Goal: Information Seeking & Learning: Learn about a topic

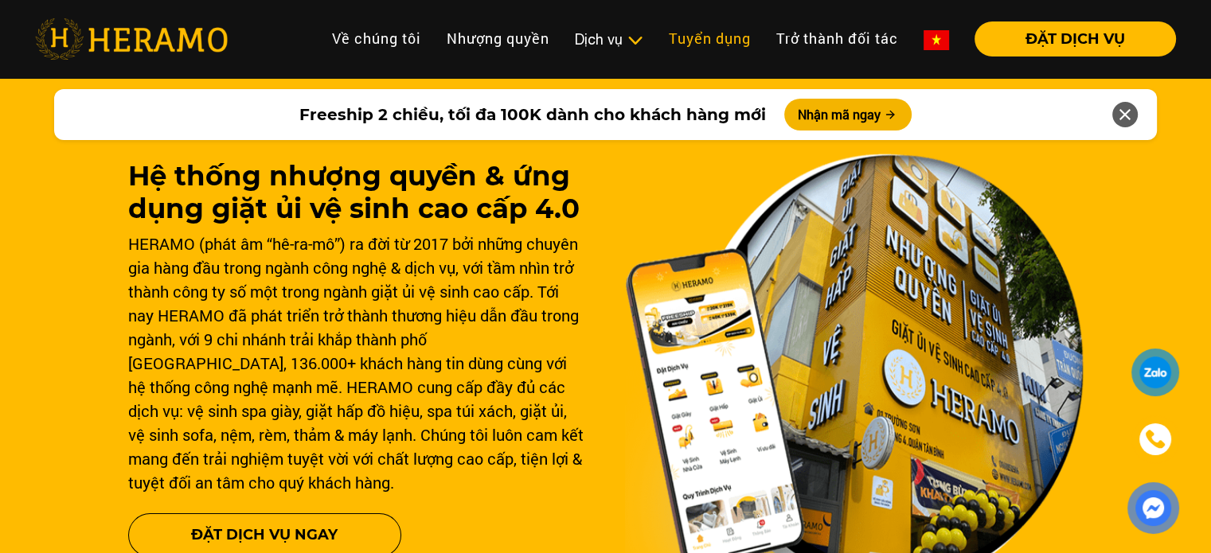
click at [707, 23] on link "Tuyển dụng" at bounding box center [709, 38] width 107 height 34
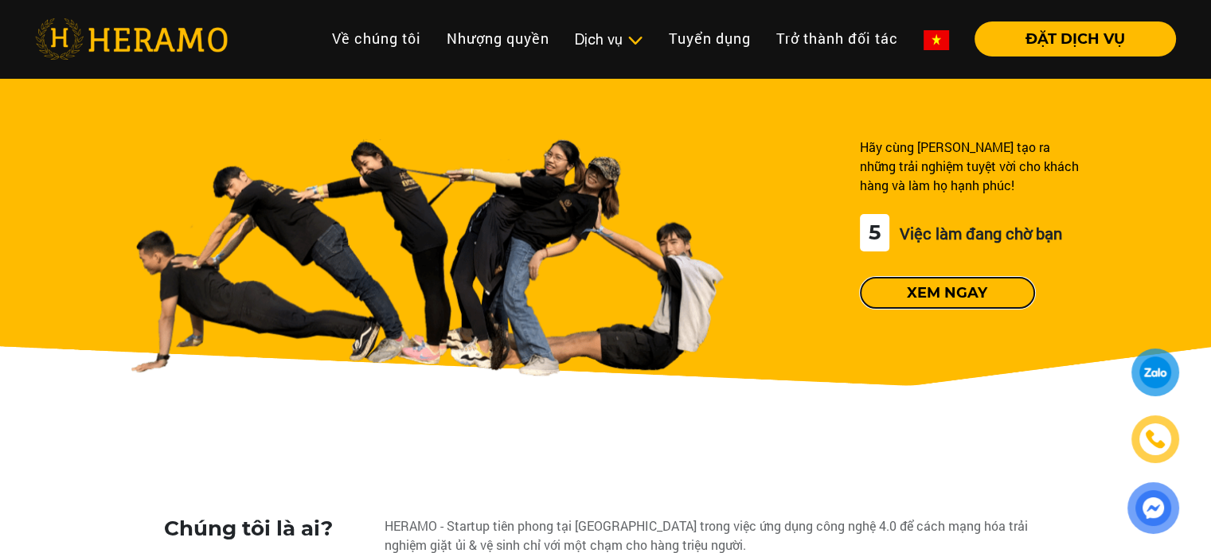
click at [991, 302] on button "Xem ngay" at bounding box center [947, 293] width 175 height 32
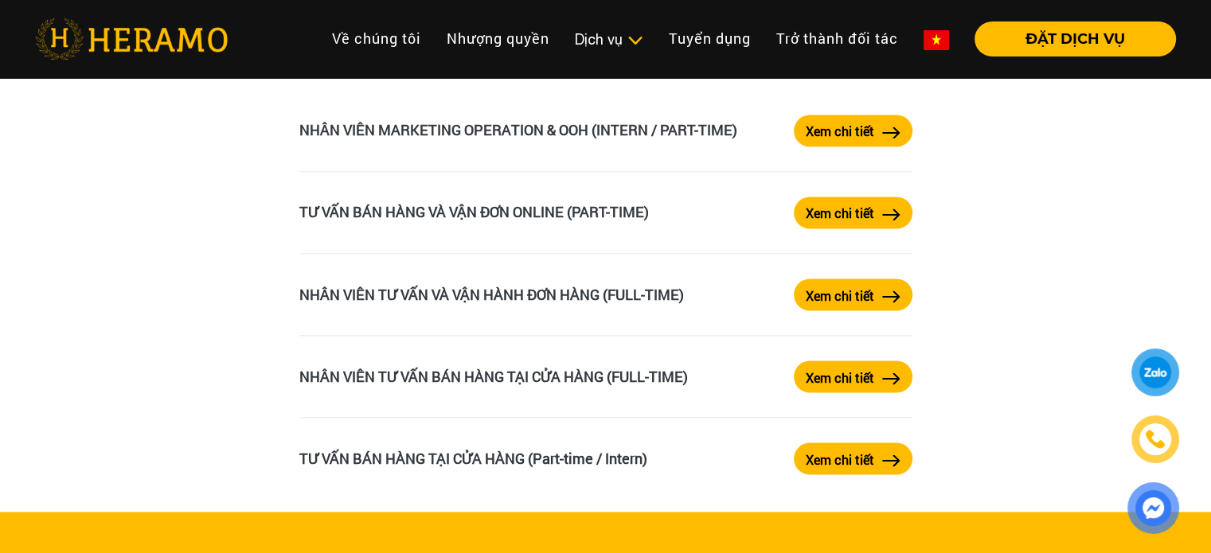
scroll to position [2706, 0]
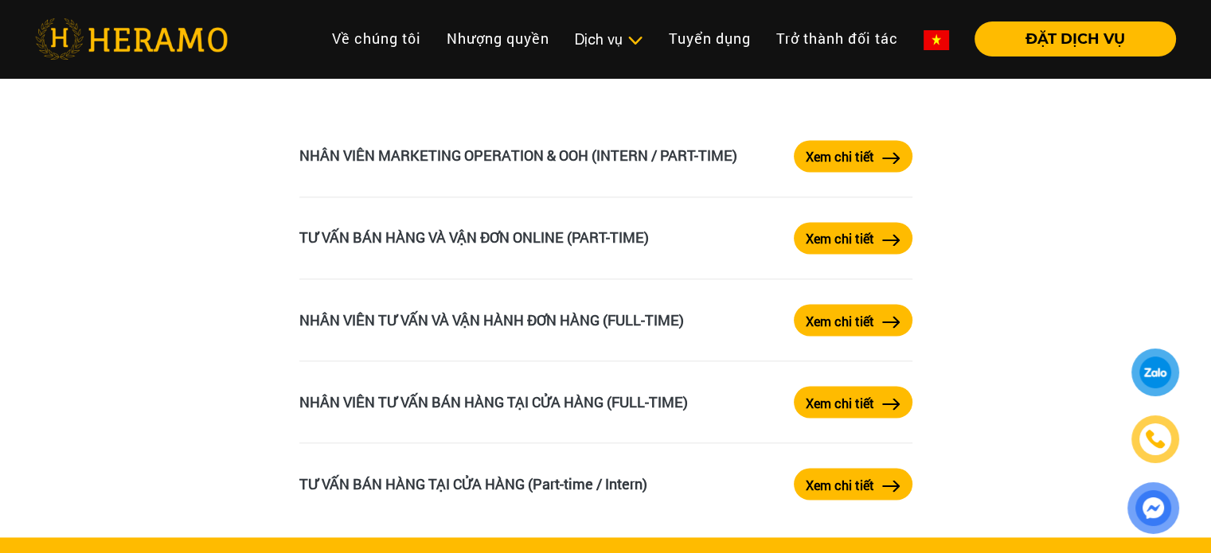
click at [831, 323] on label "Xem chi tiết" at bounding box center [840, 320] width 68 height 19
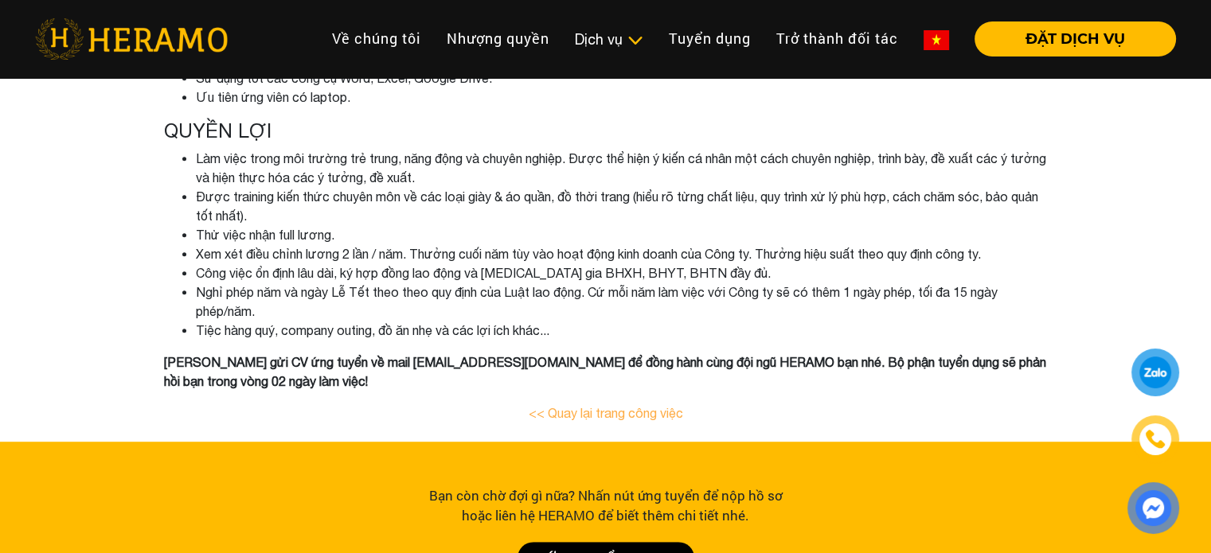
scroll to position [796, 0]
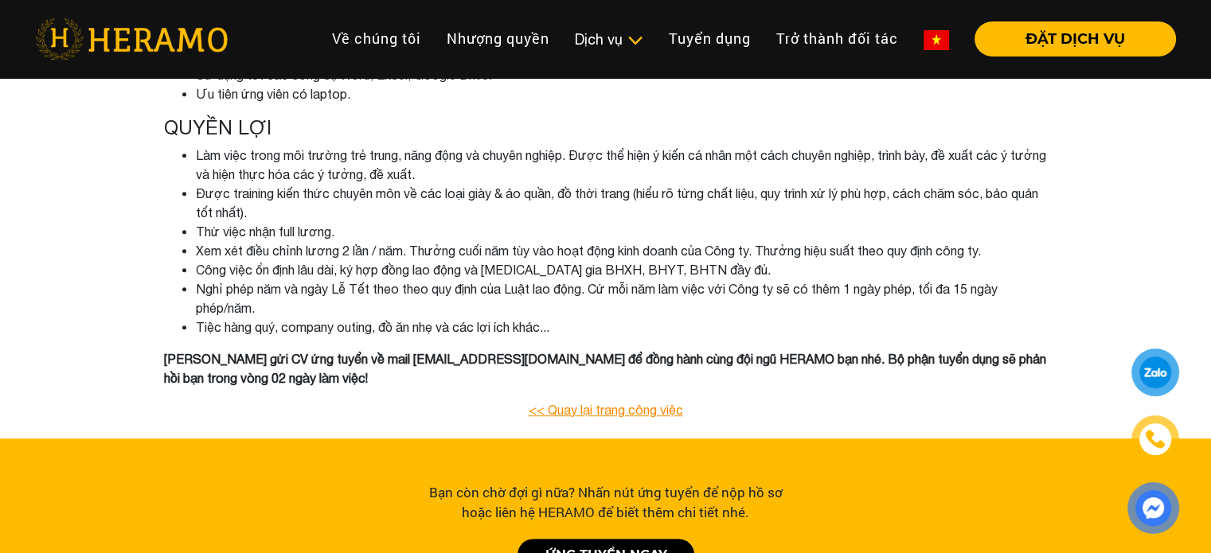
click at [552, 408] on link "<< Quay lại trang công việc" at bounding box center [606, 410] width 154 height 14
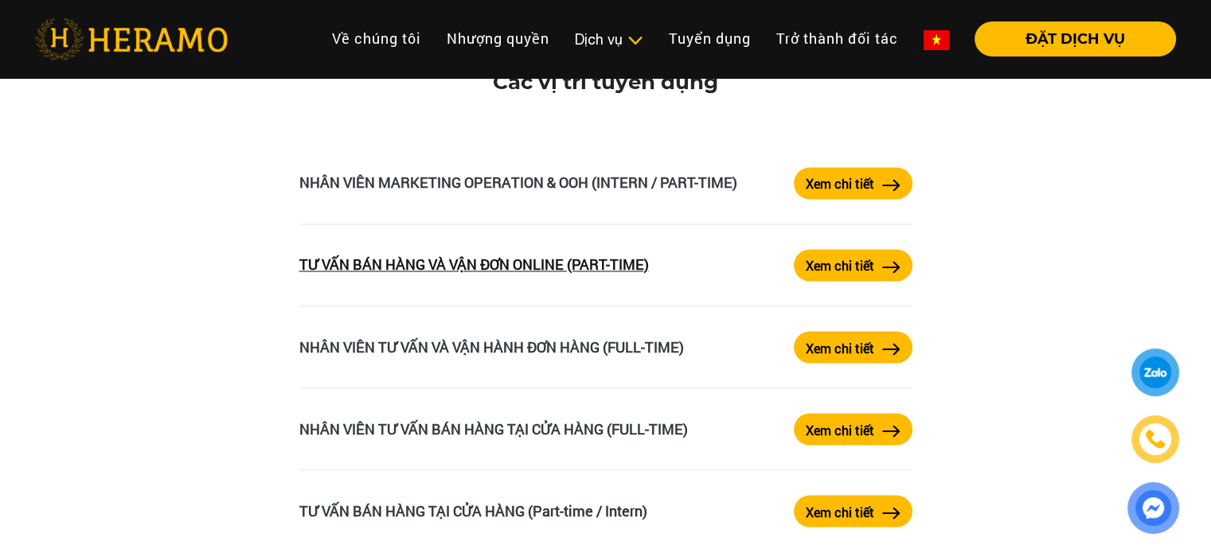
scroll to position [2707, 0]
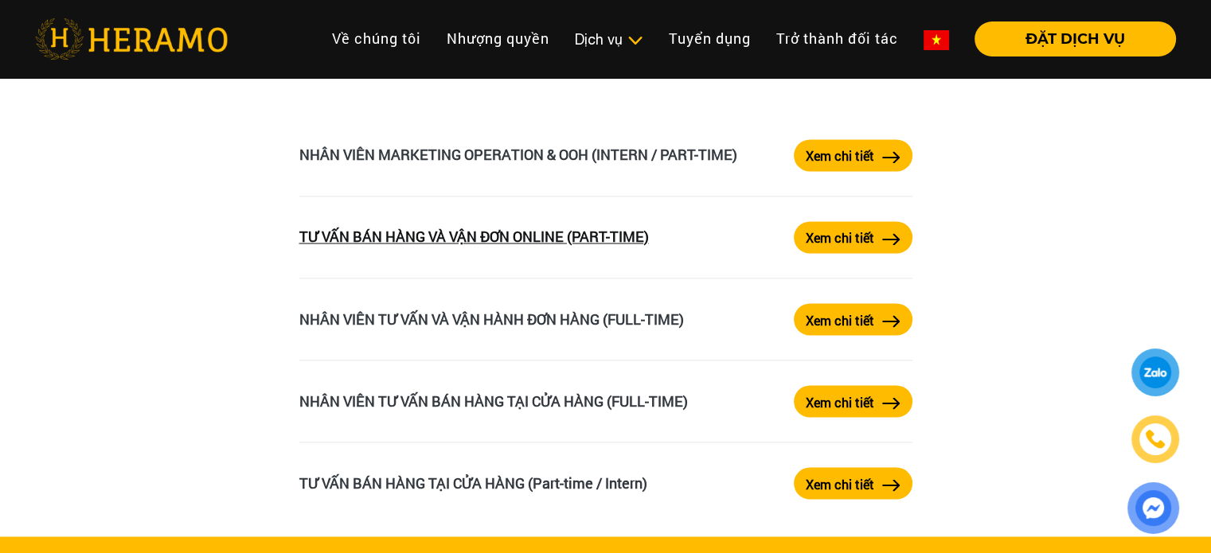
click at [568, 232] on link "TƯ VẤN BÁN HÀNG VÀ VẬN ĐƠN ONLINE (PART-TIME)" at bounding box center [473, 236] width 349 height 19
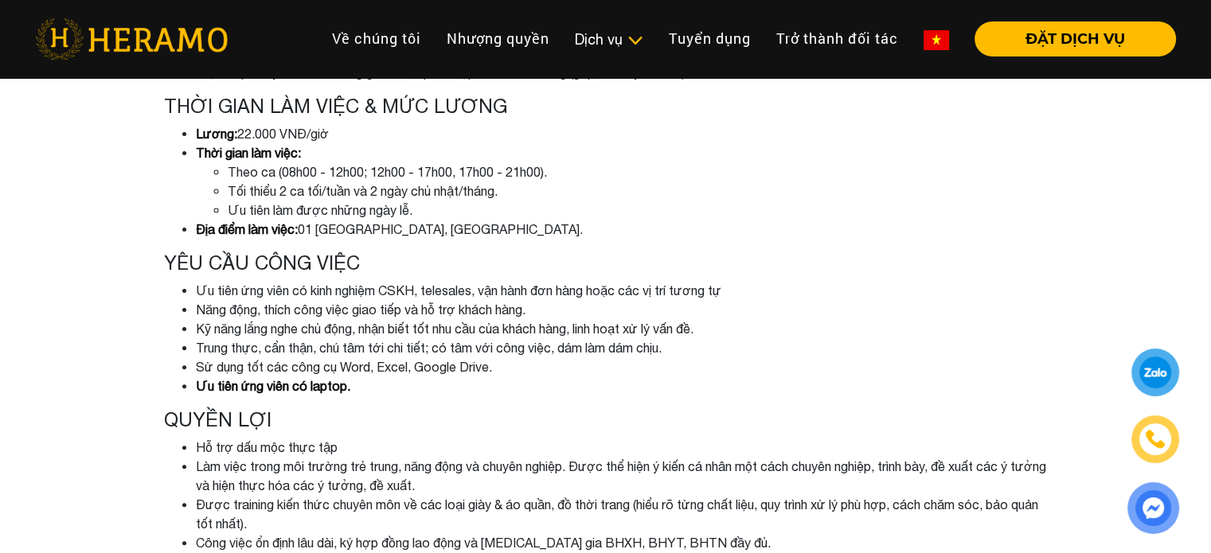
scroll to position [318, 0]
